Goal: Task Accomplishment & Management: Complete application form

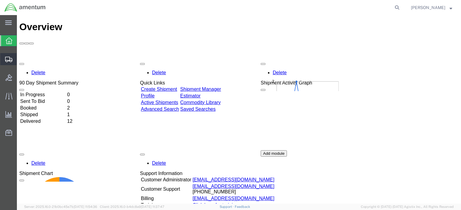
click at [0, 0] on span "Create Shipment" at bounding box center [0, 0] width 0 height 0
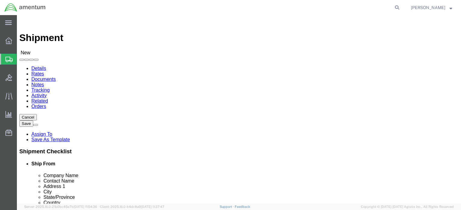
select select
click span
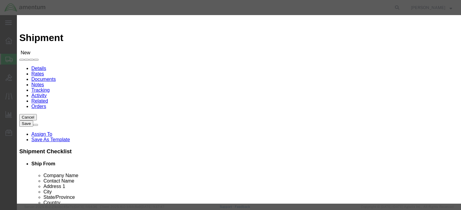
select select "addrssBookName"
click input "text"
click icon "button"
drag, startPoint x: 168, startPoint y: 57, endPoint x: 140, endPoint y: 57, distance: 28.3
click div "james"
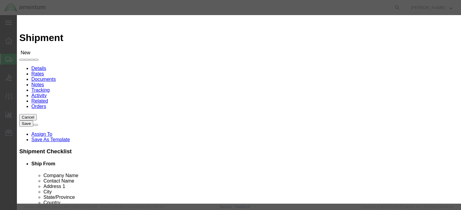
type input "ft wainwright"
click icon "button"
select select "contactName"
click div "Search by Address Book Name City Company Name Contact Name Country CustomerAlia…"
type input "[PERSON_NAME]"
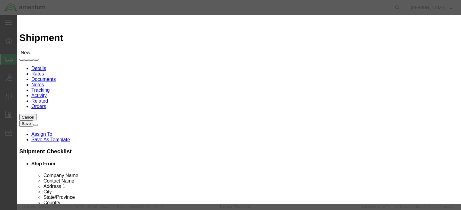
click icon "button"
click td "Select"
click button "Select"
select select "AK"
click td "Select"
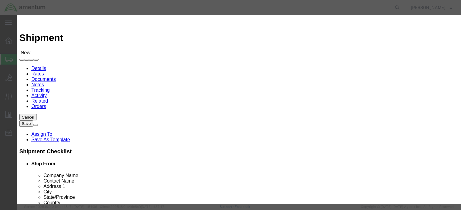
click td "Select"
click button "Close"
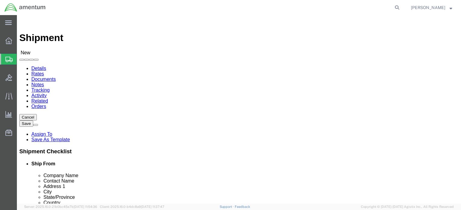
click input "text"
type input "j"
type input "[PERSON_NAME]"
click p "- Amentum AFM-W Alaska - (James Spear) 2077 Montgomery Road, HGR7/Room 125, For…"
select select "AK"
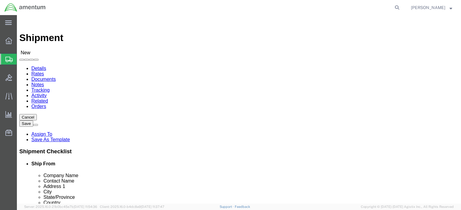
type input "[PERSON_NAME]"
click body "Shipment New Details Rates Documents Notes Tracking Activity Related Orders Can…"
click div "Ship To Location Location My Profile Location 1002-4122-6 1006-5256-0 1026-8910…"
click input "text"
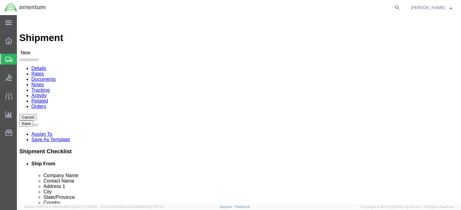
scroll to position [18, 0]
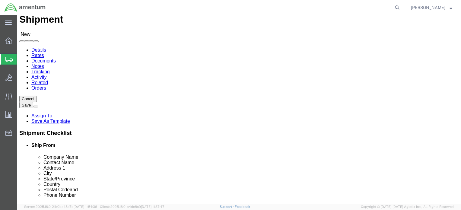
type input "9073223363"
click input "text"
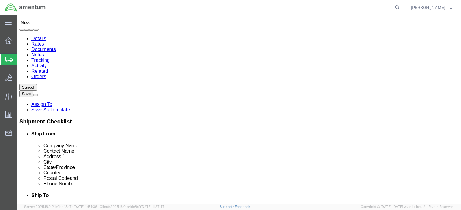
type input "james.h.spear6.ctr@army.mil"
click input "checkbox"
checkbox input "true"
drag, startPoint x: 274, startPoint y: 83, endPoint x: 205, endPoint y: 86, distance: 68.5
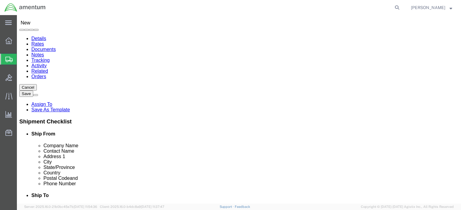
click div "Company Name"
type input "Amentum AFM-W Alaska"
drag, startPoint x: 259, startPoint y: 95, endPoint x: 220, endPoint y: 96, distance: 38.9
click div "Contact Name"
type input "[PERSON_NAME]"
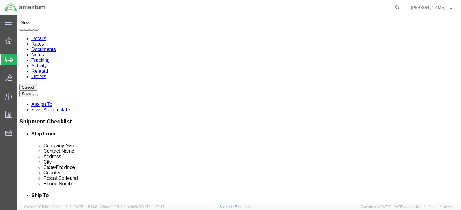
drag, startPoint x: 281, startPoint y: 105, endPoint x: 216, endPoint y: 107, distance: 65.4
click div "Address 1"
type input "2077 Montgomery Road"
drag, startPoint x: 262, startPoint y: 116, endPoint x: 216, endPoint y: 119, distance: 45.9
click div "Address 2"
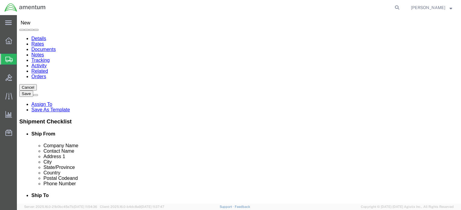
type input "HGR7/Room 125"
drag, startPoint x: 260, startPoint y: 130, endPoint x: 198, endPoint y: 129, distance: 61.5
click div "City"
type input "Fort Wainwright"
click body "Shipment New Details Rates Documents Notes Tracking Activity Related Orders Can…"
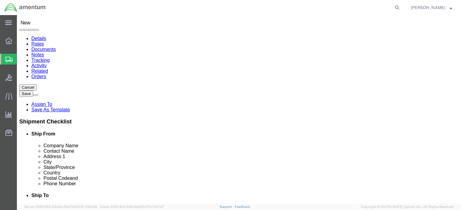
drag, startPoint x: 241, startPoint y: 169, endPoint x: 222, endPoint y: 143, distance: 32.1
click body "Shipment New Details Rates Documents Notes Tracking Activity Related Orders Can…"
click div
drag, startPoint x: 240, startPoint y: 161, endPoint x: 205, endPoint y: 162, distance: 35.0
click div "Postal Code"
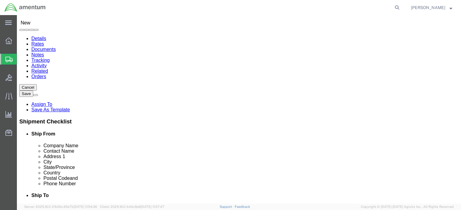
type input "99703"
click input "text"
type input "Tronair, Inc"
click input "text"
type input "Jaime Aldaco Sr"
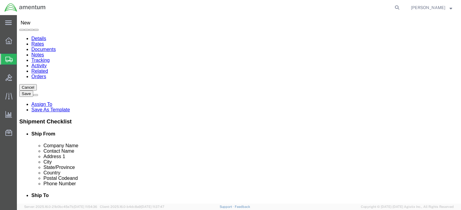
click input "text"
type input "1 Air Cargo Parkway East"
click input "text"
type input "Swanton"
click body "Shipment New Details Rates Documents Notes Tracking Activity Related Orders Can…"
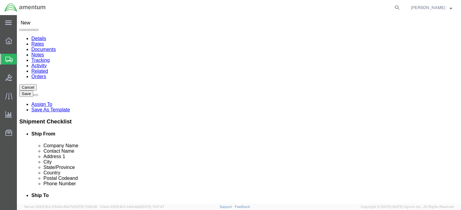
click div
click body "Shipment New Details Rates Documents Notes Tracking Activity Related Orders Can…"
select select "OH"
click input "Postal Code"
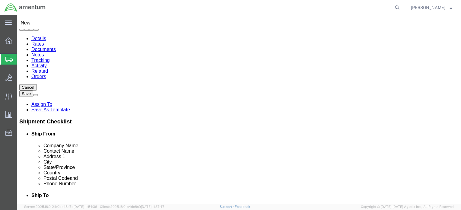
type input "43558-9490"
click input "text"
click input "419-866-6301"
click input "419-8666301"
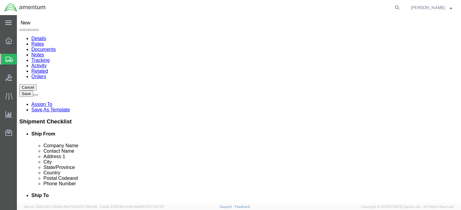
type input "4198666301"
click input "text"
type input "productsupport@tronair.com"
click input "checkbox"
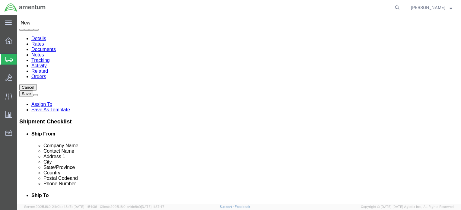
checkbox input "true"
click input "text"
click link "ADDITIONAL INFORMATION"
click icon
click input "text"
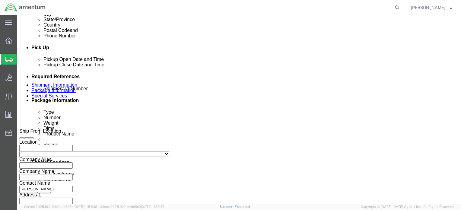
scroll to position [145, 0]
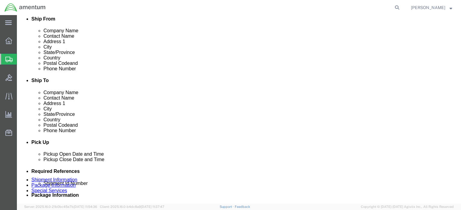
click input "Ticket# 125710"
type input "Ticket# 125710"
click input "text"
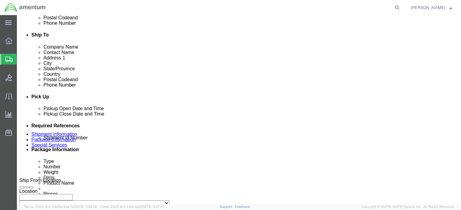
type input "4"
type input "5"
type input "2521AD"
click button "Rate Shipment"
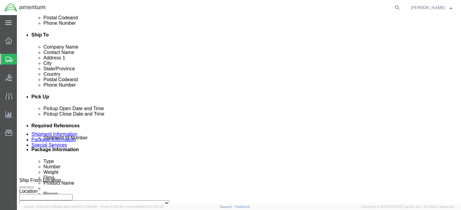
click icon
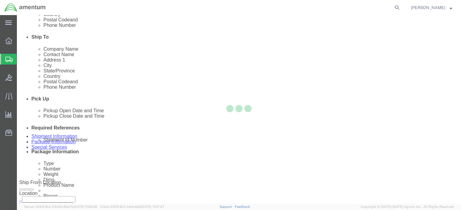
scroll to position [15, 0]
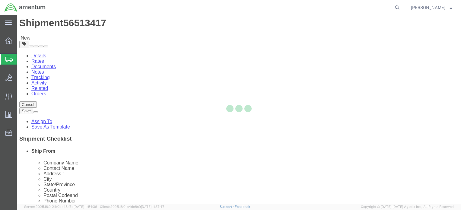
select select "CBOX"
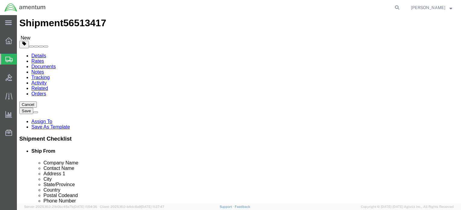
click input "text"
type input "10"
click input "text"
type input "8"
click input "text"
